Goal: Information Seeking & Learning: Learn about a topic

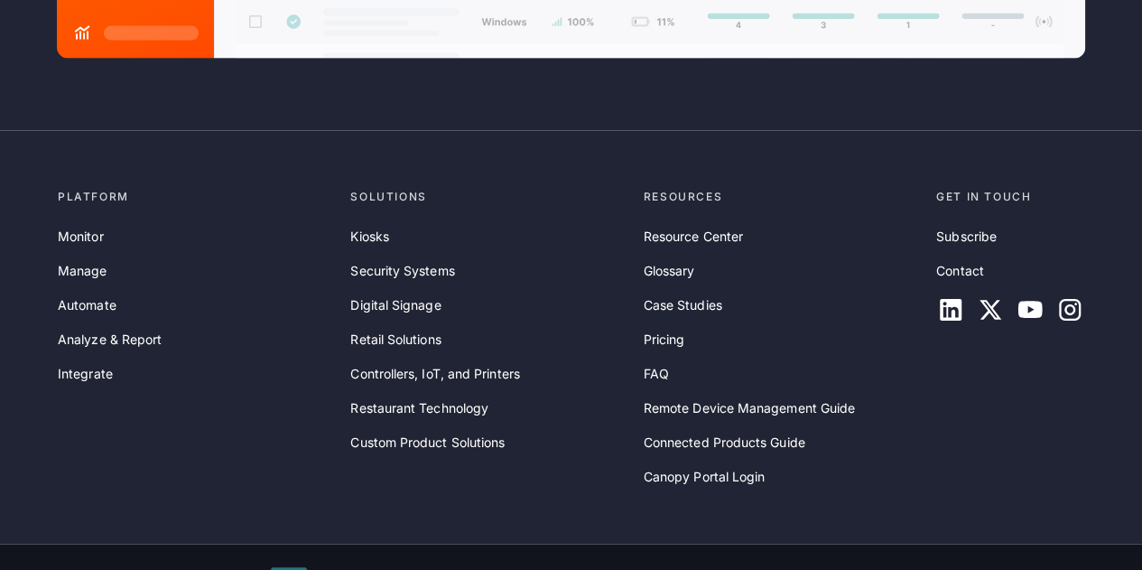
scroll to position [5443, 0]
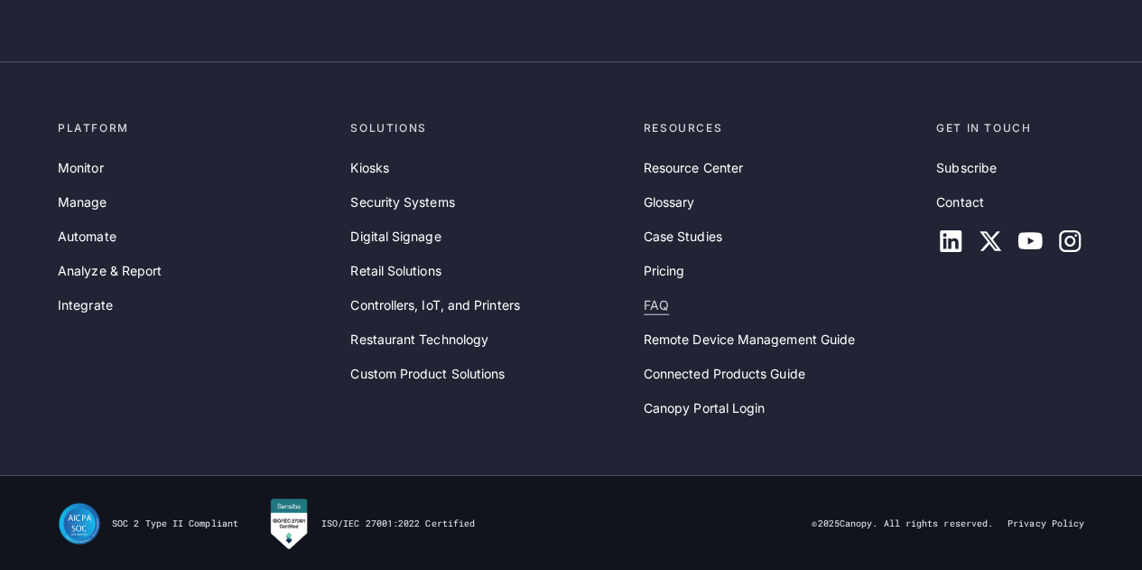
click at [657, 306] on link "FAQ" at bounding box center [656, 305] width 25 height 20
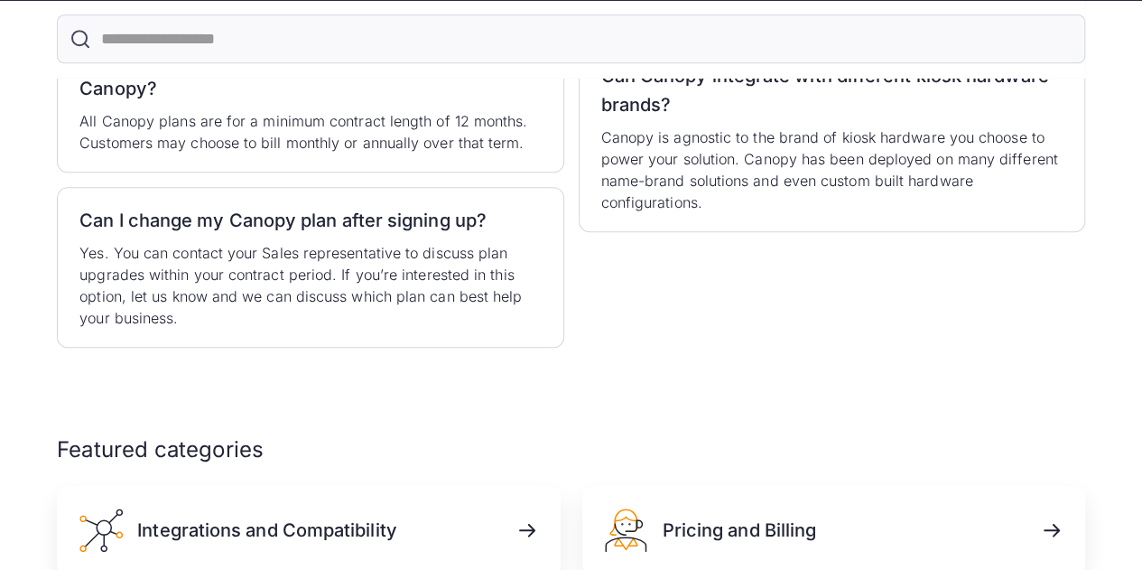
scroll to position [903, 0]
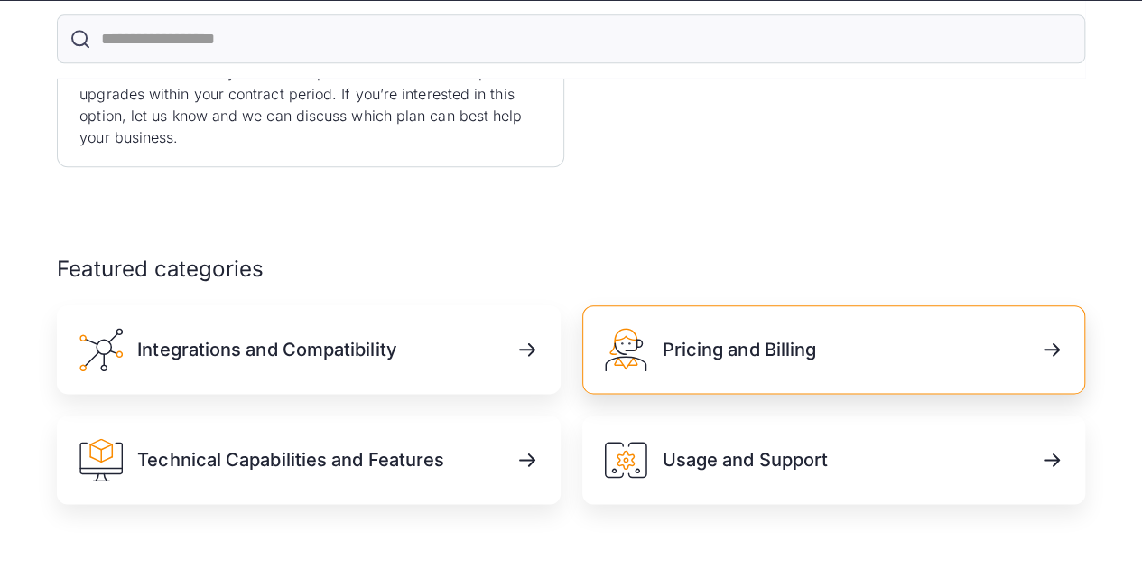
click at [823, 364] on link "Pricing and Billing" at bounding box center [833, 349] width 503 height 88
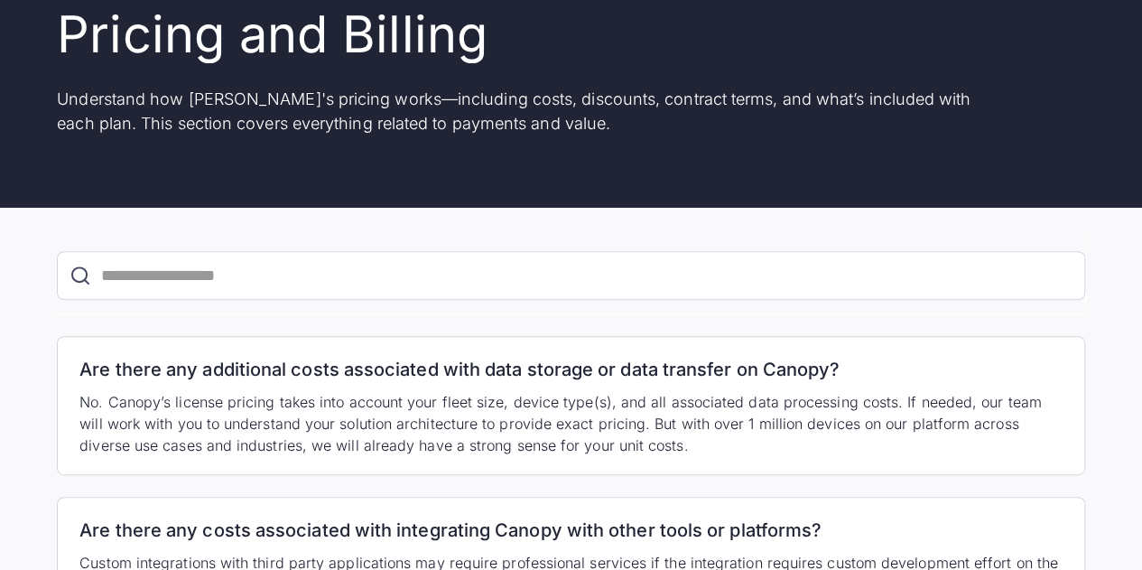
scroll to position [181, 0]
